Goal: Information Seeking & Learning: Compare options

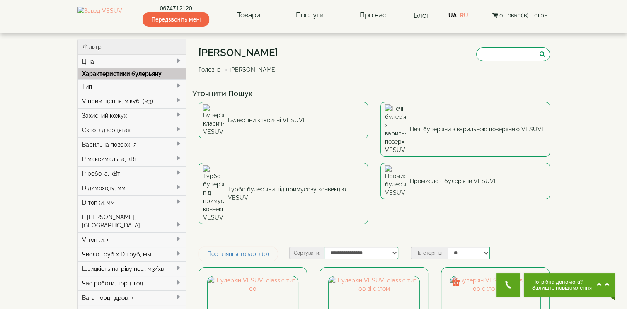
click at [354, 80] on div "Булер'яни VESUVI Головна Булер'яни VESUVI" at bounding box center [373, 62] width 351 height 46
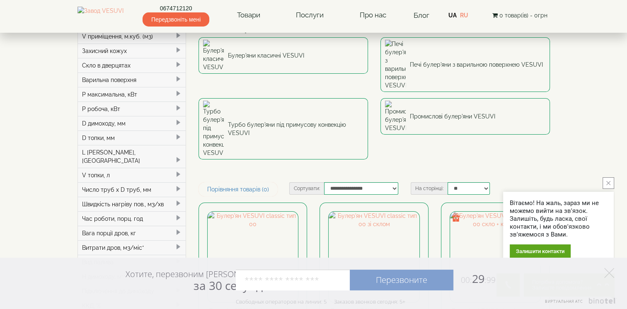
scroll to position [83, 0]
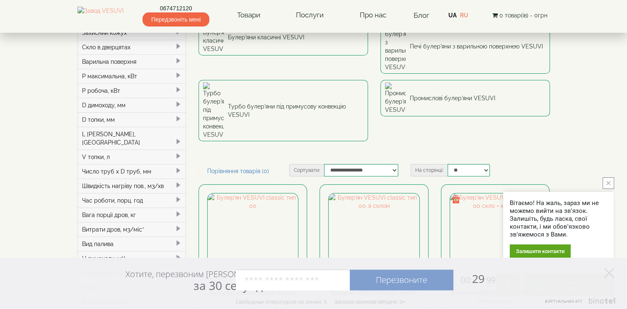
click at [608, 181] on icon "close button" at bounding box center [608, 183] width 4 height 4
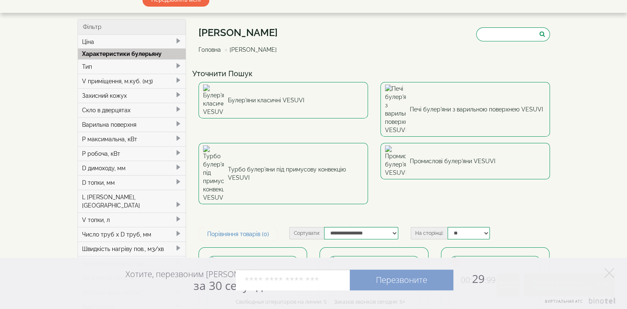
scroll to position [0, 0]
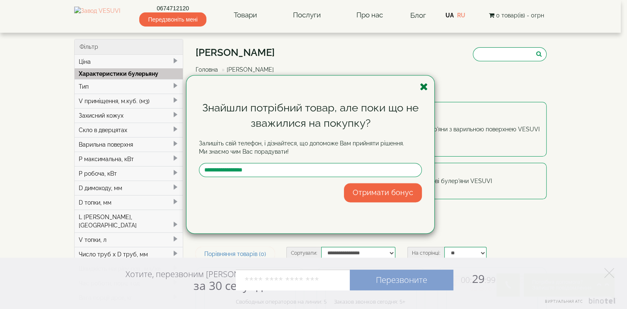
click at [423, 89] on icon "button" at bounding box center [424, 87] width 8 height 10
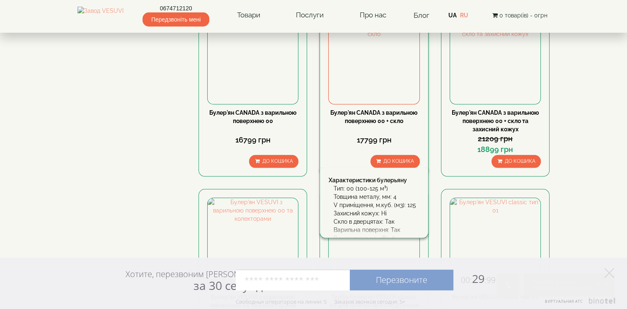
scroll to position [870, 0]
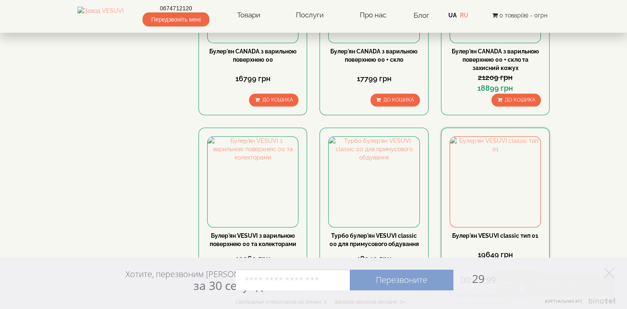
click at [491, 232] on link "Булер'ян VESUVI classic тип 01" at bounding box center [495, 235] width 86 height 7
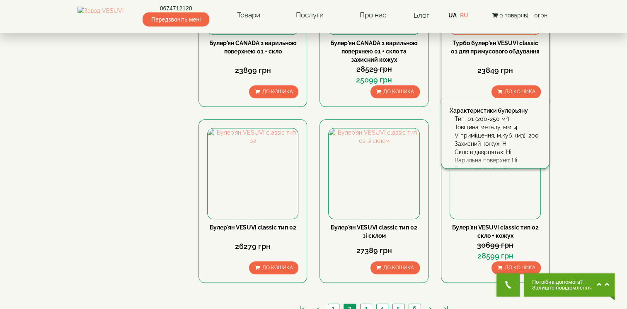
scroll to position [953, 0]
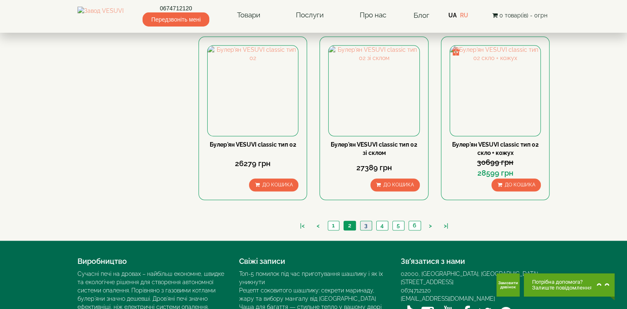
click at [361, 221] on link "3" at bounding box center [366, 225] width 12 height 9
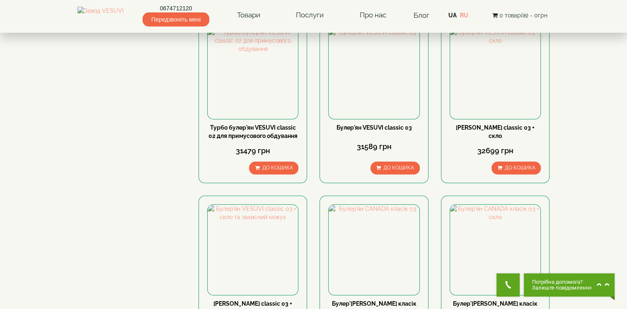
scroll to position [870, 0]
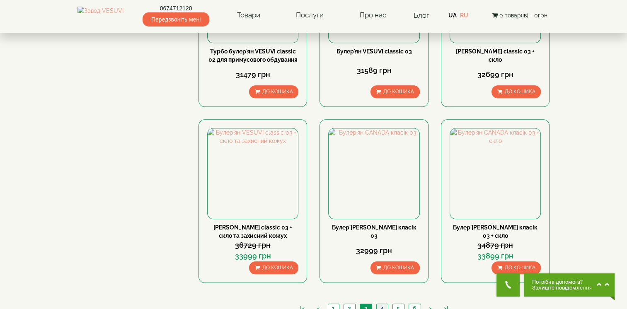
click at [380, 304] on link "4" at bounding box center [382, 308] width 12 height 9
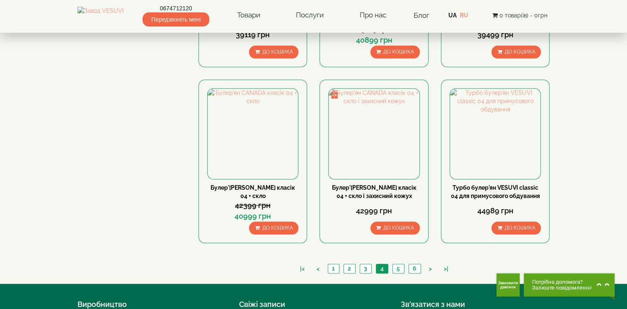
scroll to position [879, 0]
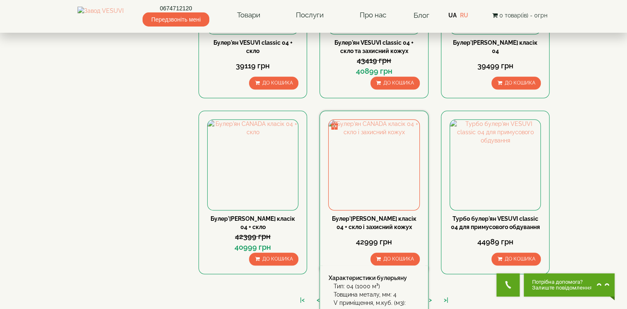
click at [350, 215] on link "Булер'[PERSON_NAME] класік 04 + скло і захисний кожух" at bounding box center [374, 222] width 85 height 15
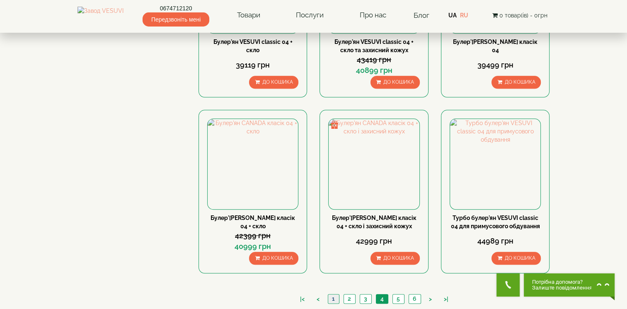
click at [331, 295] on link "1" at bounding box center [333, 299] width 11 height 9
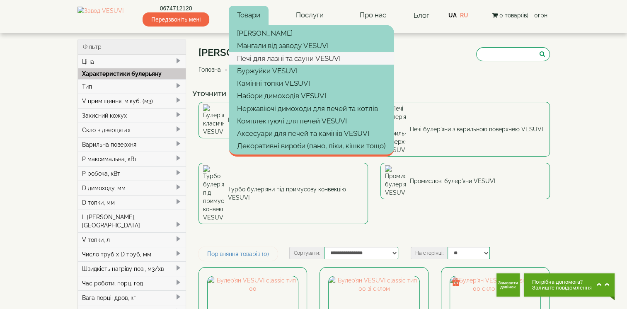
click at [293, 60] on link "Печі для лазні та сауни VESUVI" at bounding box center [311, 58] width 165 height 12
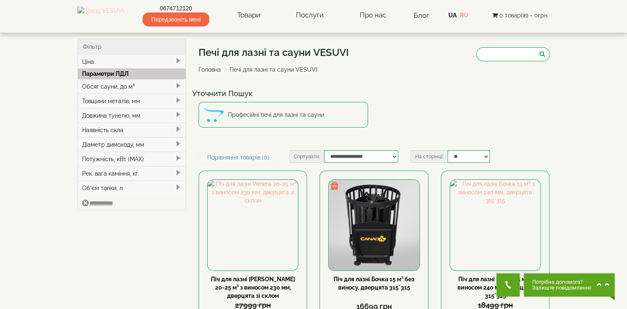
click at [116, 15] on img at bounding box center [100, 15] width 46 height 17
